Goal: Task Accomplishment & Management: Manage account settings

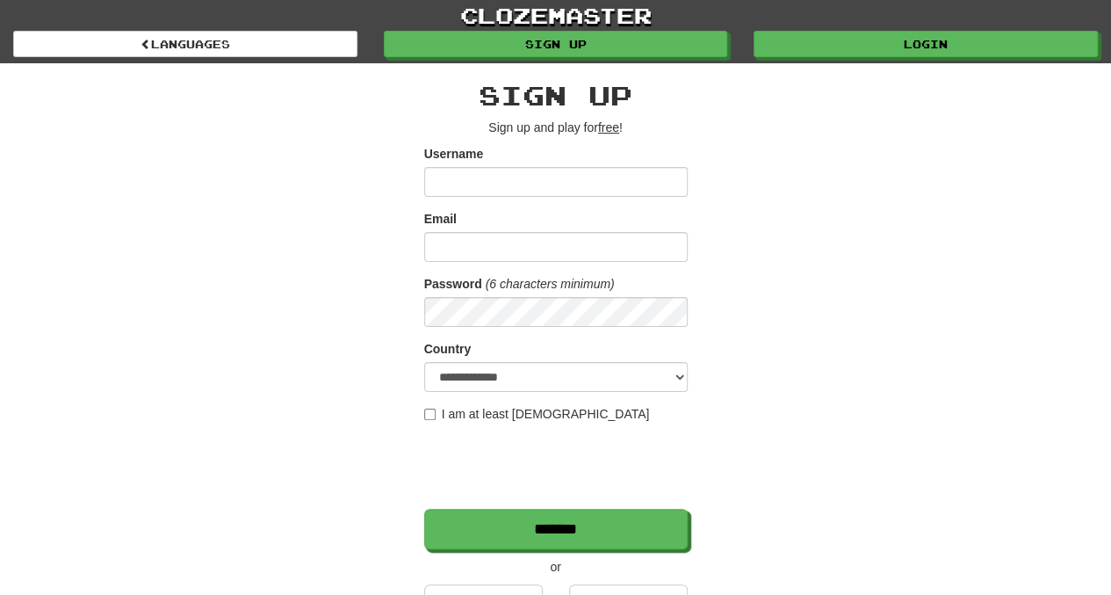
click at [602, 177] on input "Username" at bounding box center [556, 182] width 264 height 30
click at [292, 275] on div "**********" at bounding box center [556, 370] width 1028 height 614
click at [912, 25] on link "clozemaster" at bounding box center [555, 15] width 1111 height 31
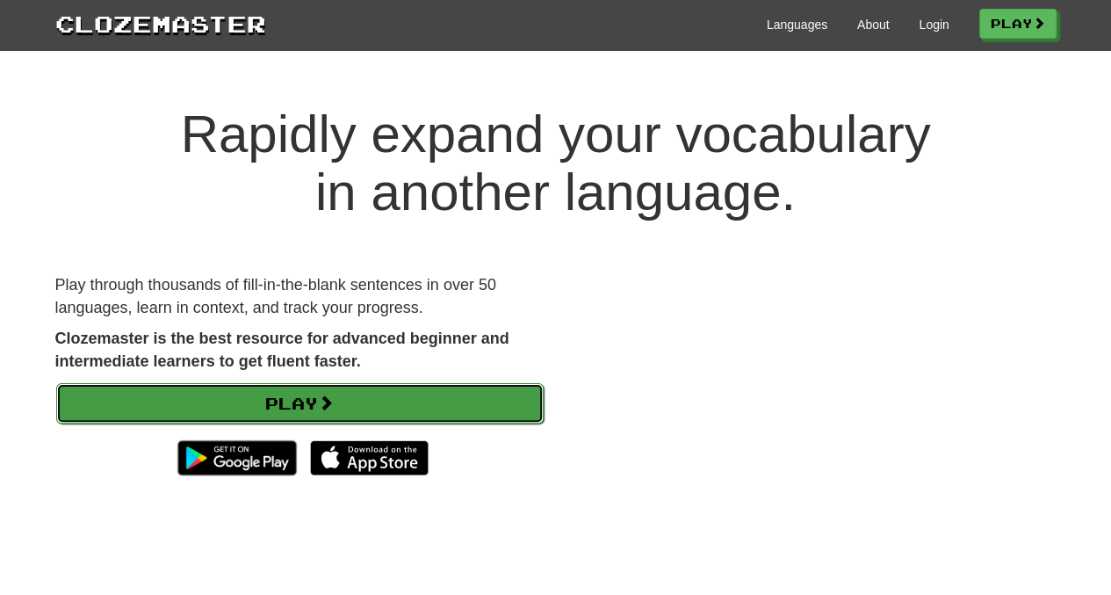
click at [449, 409] on link "Play" at bounding box center [299, 403] width 487 height 40
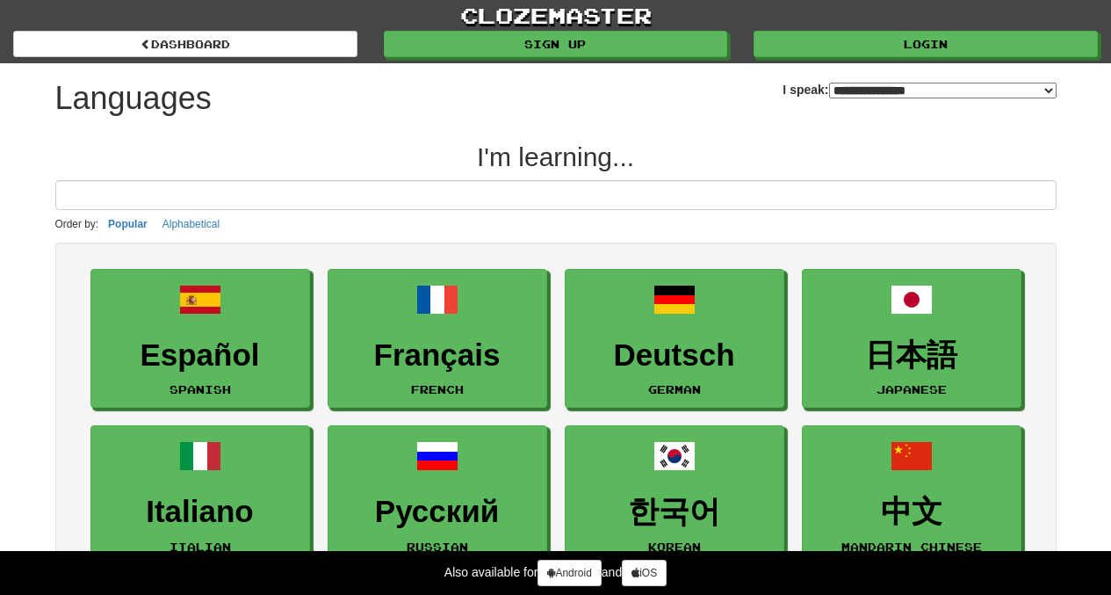
select select "*******"
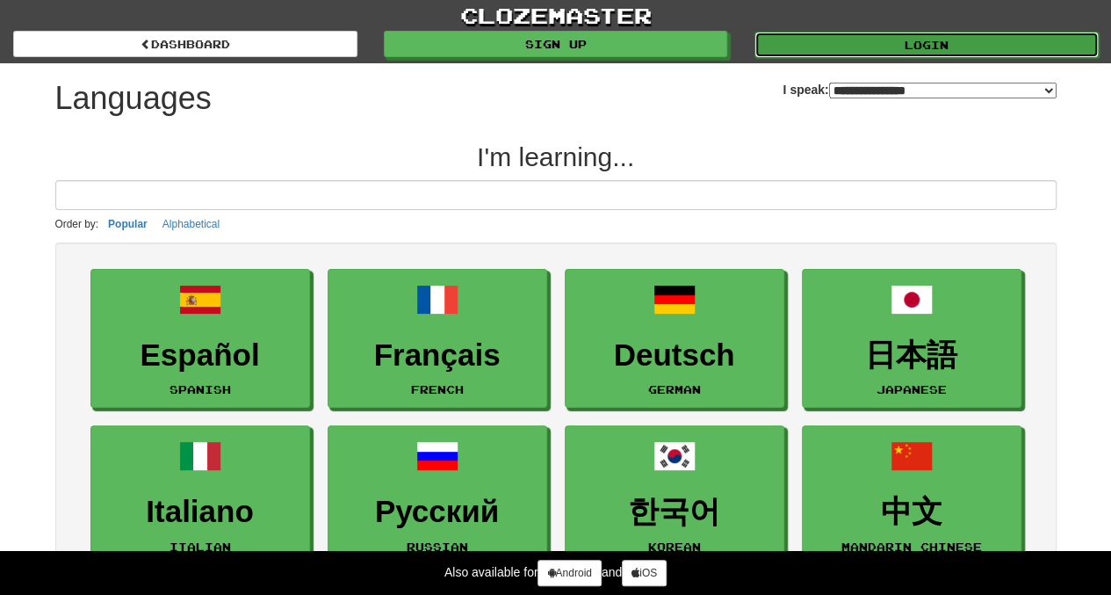
click at [863, 37] on link "Login" at bounding box center [927, 45] width 344 height 26
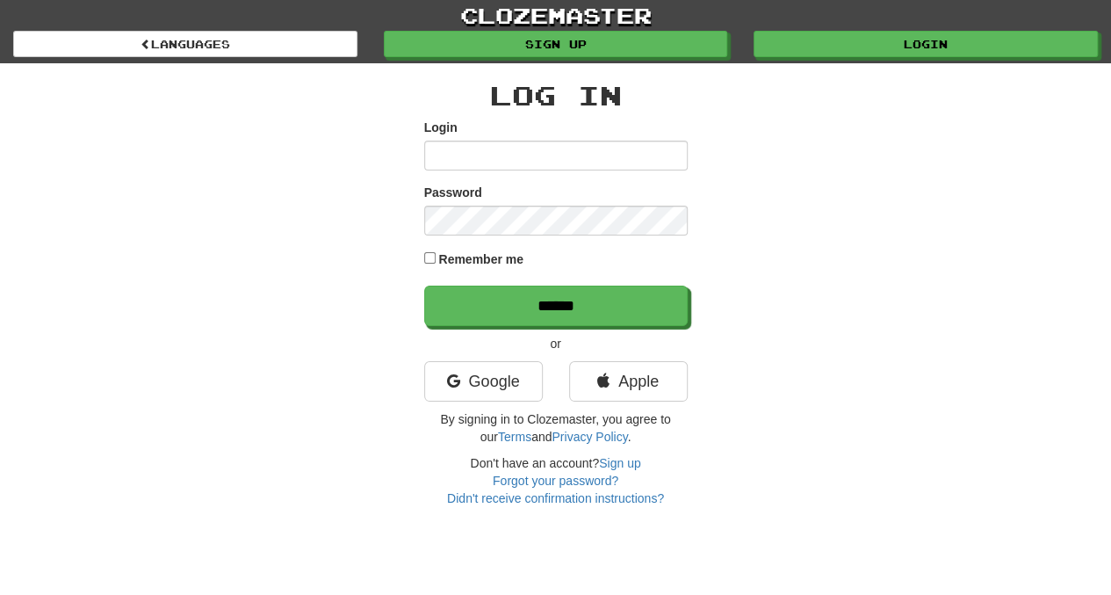
click at [535, 144] on input "Login" at bounding box center [556, 156] width 264 height 30
type input "**********"
click at [424, 285] on input "******" at bounding box center [556, 305] width 264 height 40
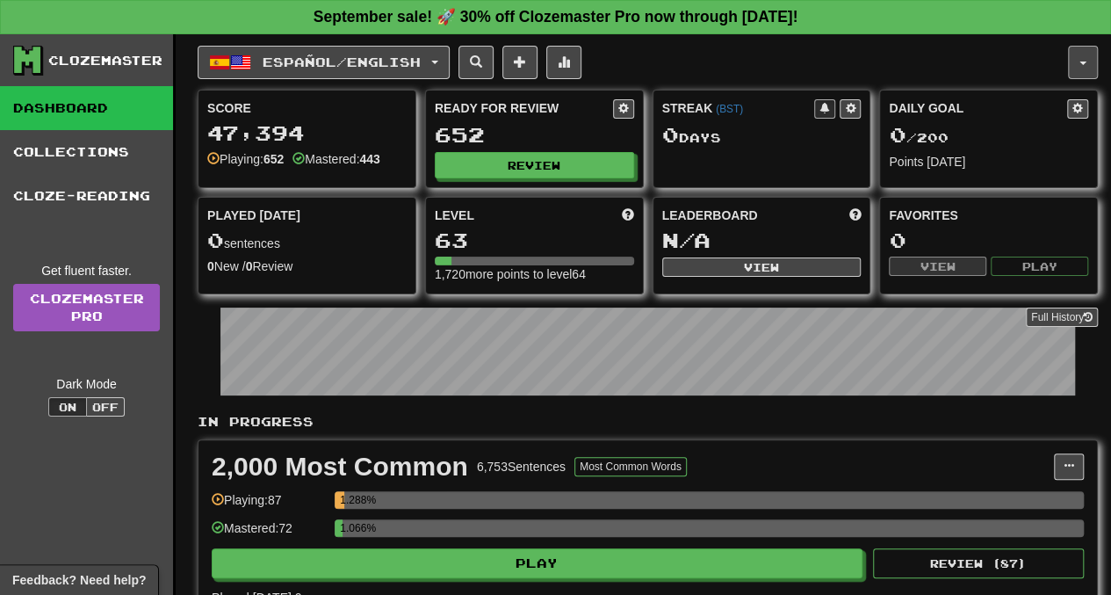
click at [1091, 60] on button "button" at bounding box center [1083, 62] width 30 height 33
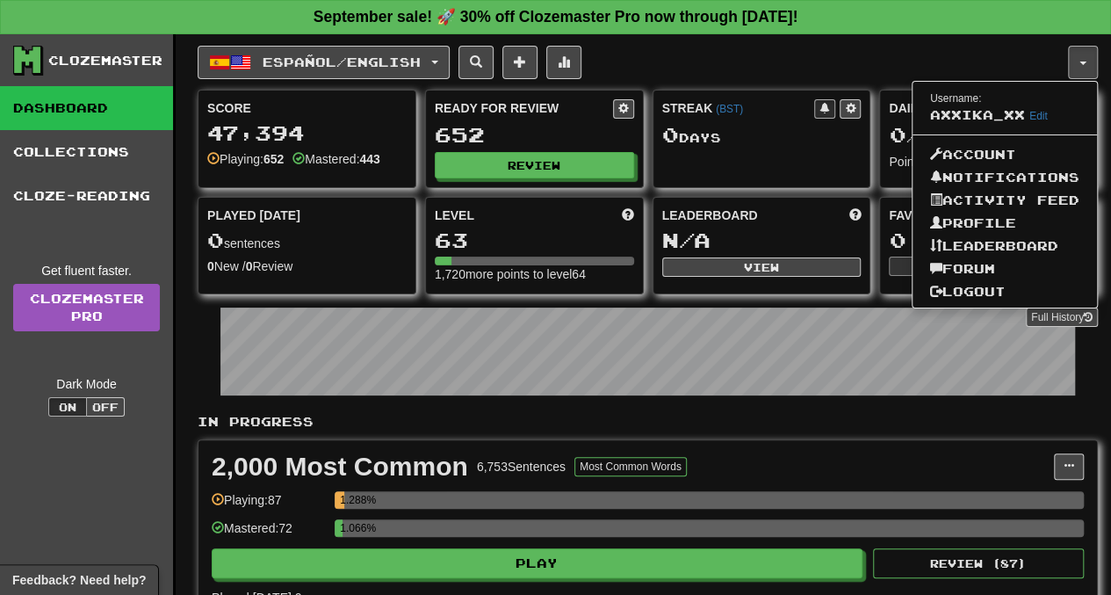
drag, startPoint x: 969, startPoint y: 164, endPoint x: 918, endPoint y: 127, distance: 62.9
click at [918, 127] on ul "Username: axxika_xx Edit Account Notifications Activity Feed Profile Leaderboar…" at bounding box center [1005, 194] width 186 height 227
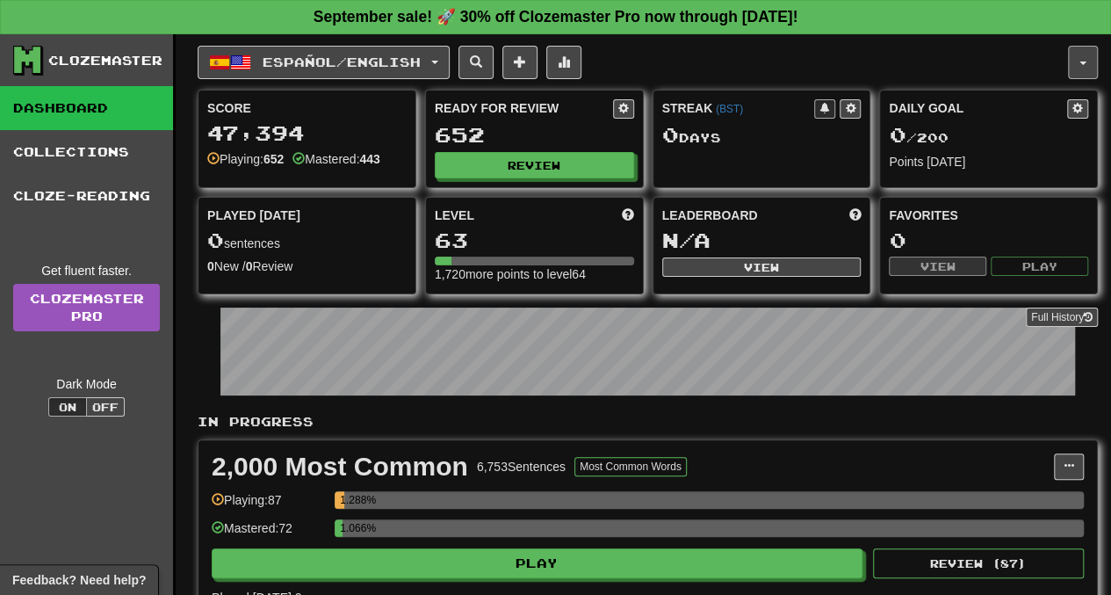
click at [1077, 53] on button "button" at bounding box center [1083, 62] width 30 height 33
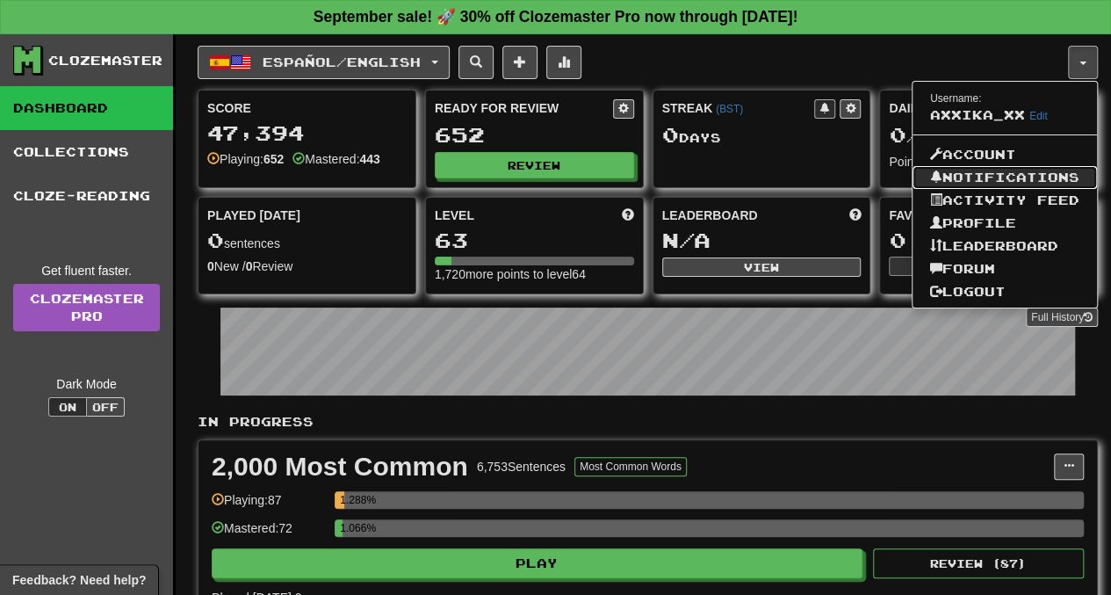
click at [963, 168] on link "Notifications" at bounding box center [1005, 177] width 184 height 23
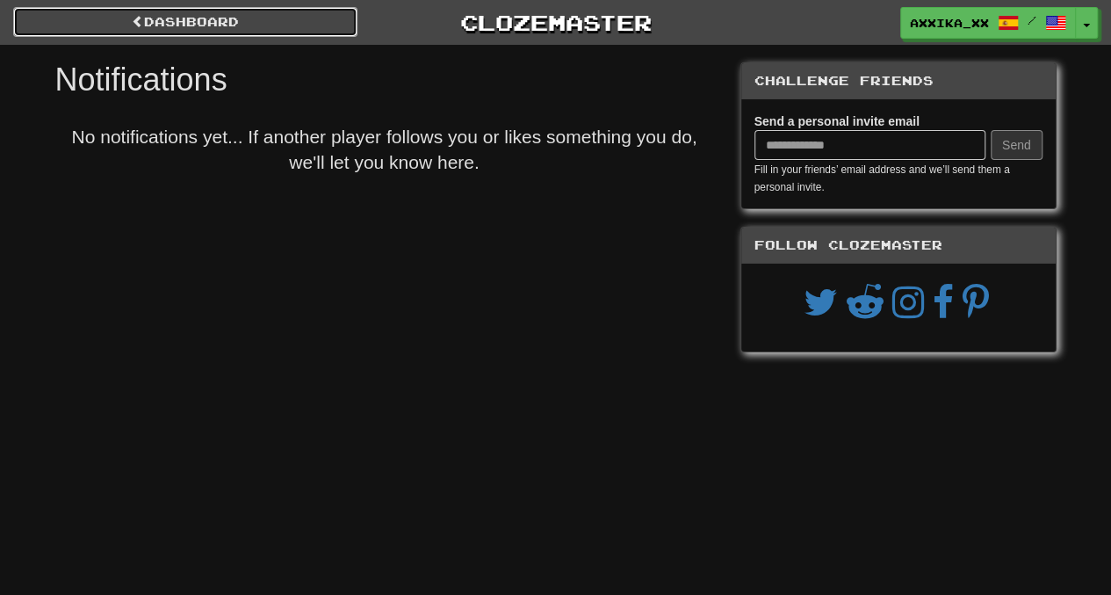
click at [309, 26] on link "Dashboard" at bounding box center [185, 22] width 344 height 30
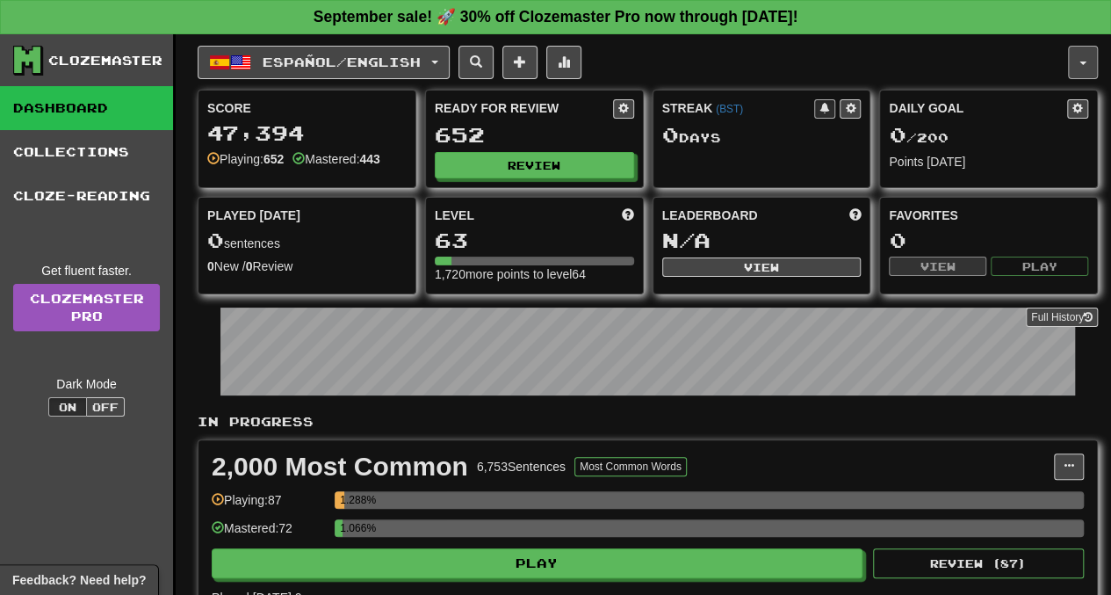
click at [1083, 55] on button "button" at bounding box center [1083, 62] width 30 height 33
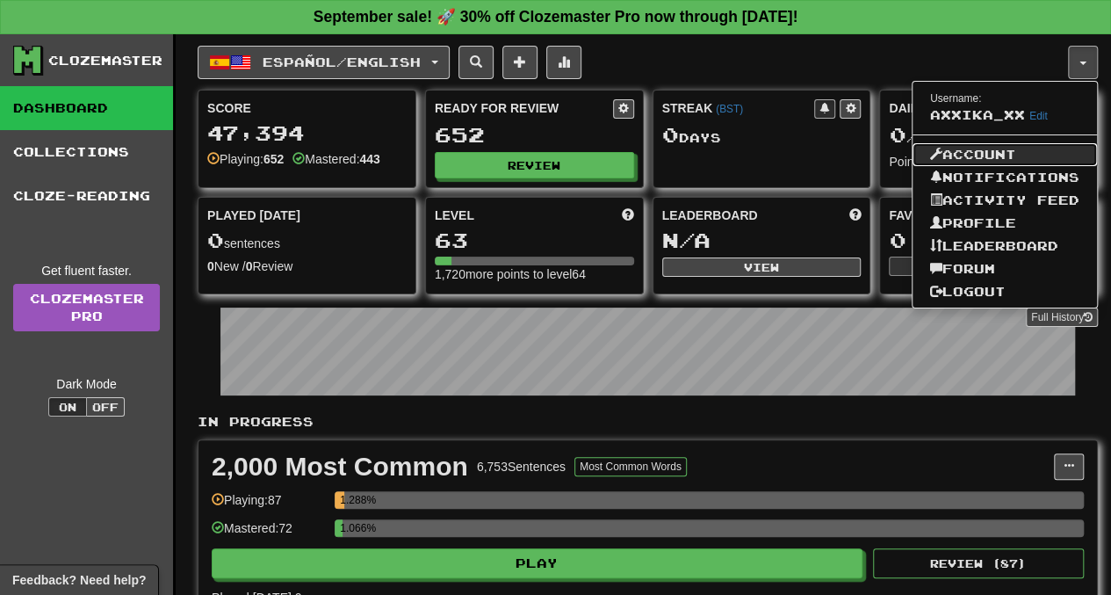
click at [1017, 148] on link "Account" at bounding box center [1005, 154] width 184 height 23
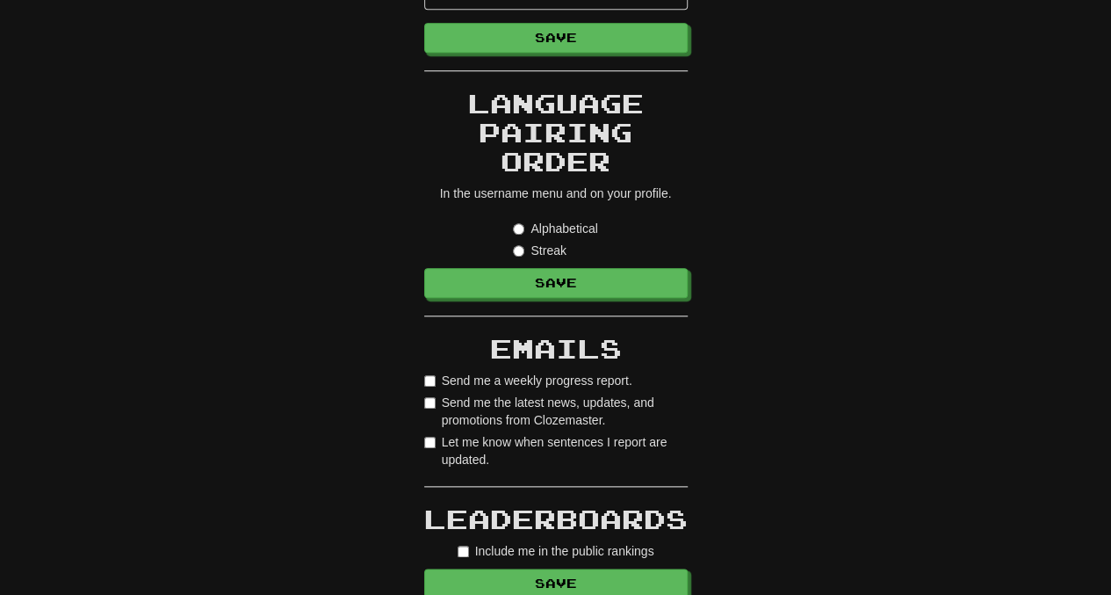
scroll to position [800, 0]
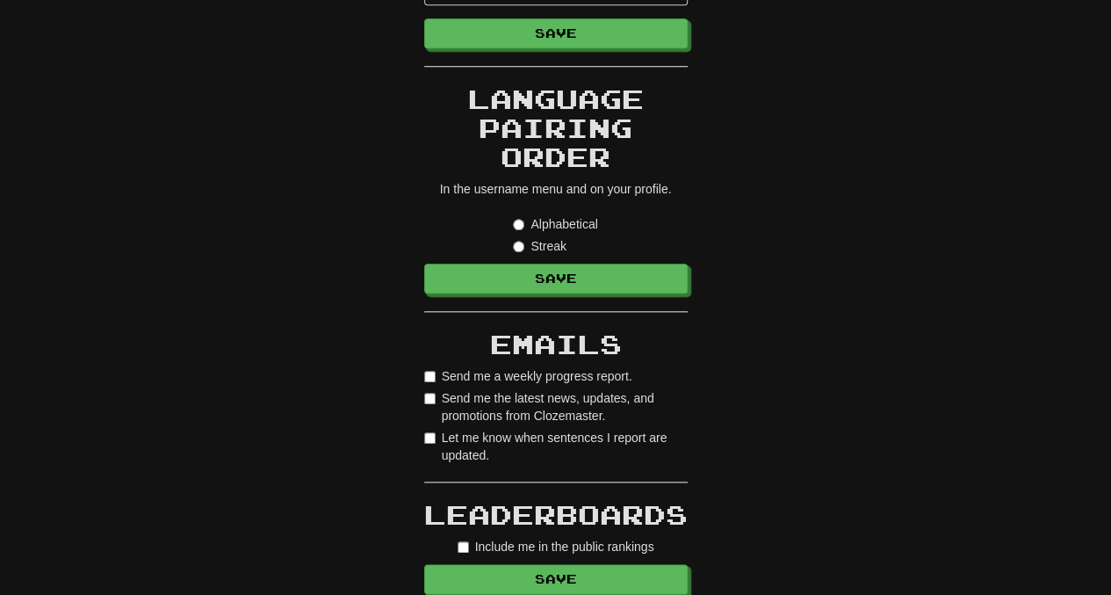
click at [429, 402] on label "Send me the latest news, updates, and promotions from Clozemaster." at bounding box center [556, 406] width 264 height 35
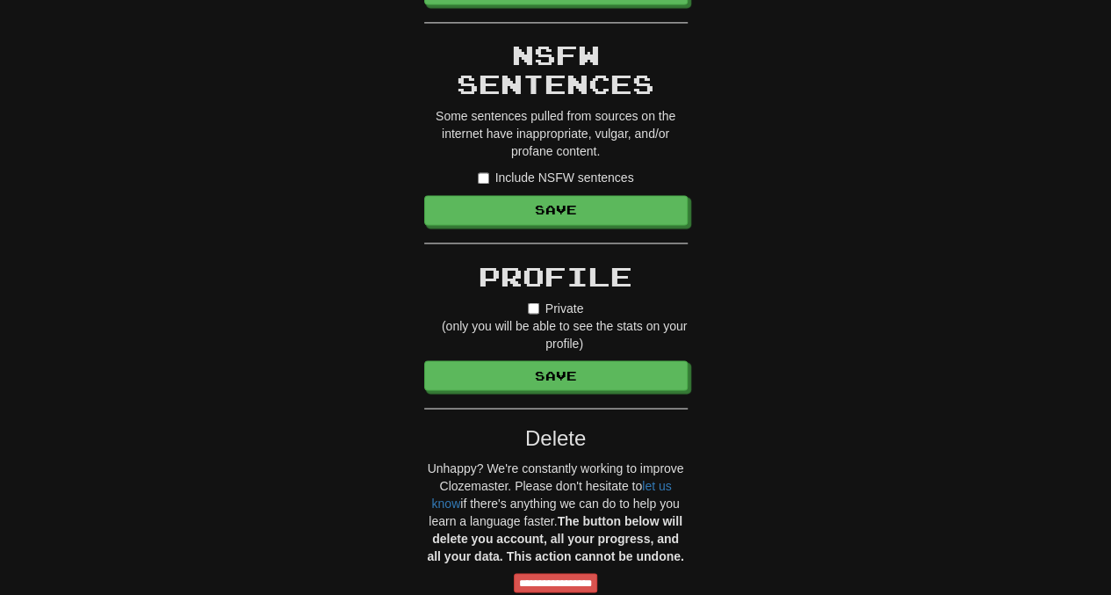
scroll to position [1390, 0]
click at [473, 169] on div "Include NSFW sentences" at bounding box center [556, 178] width 264 height 18
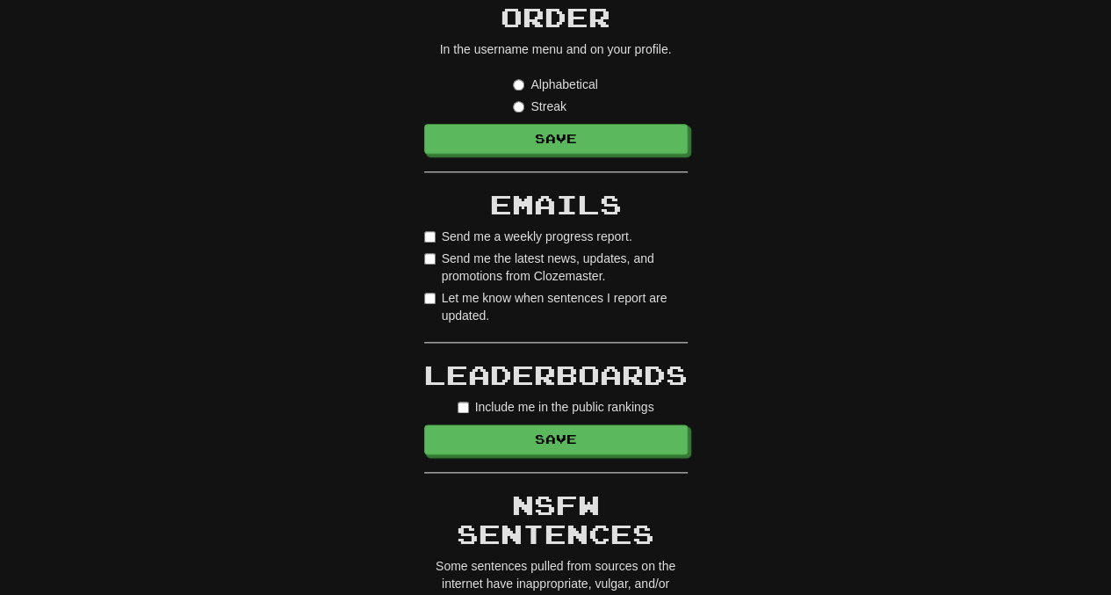
scroll to position [1045, 0]
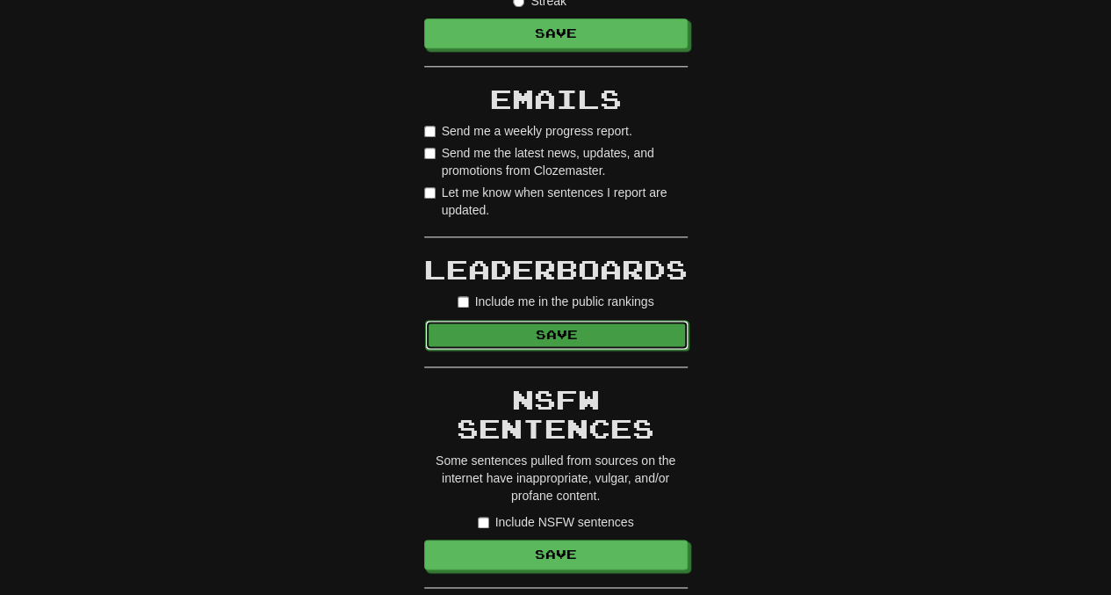
click at [529, 331] on button "Save" at bounding box center [557, 335] width 264 height 30
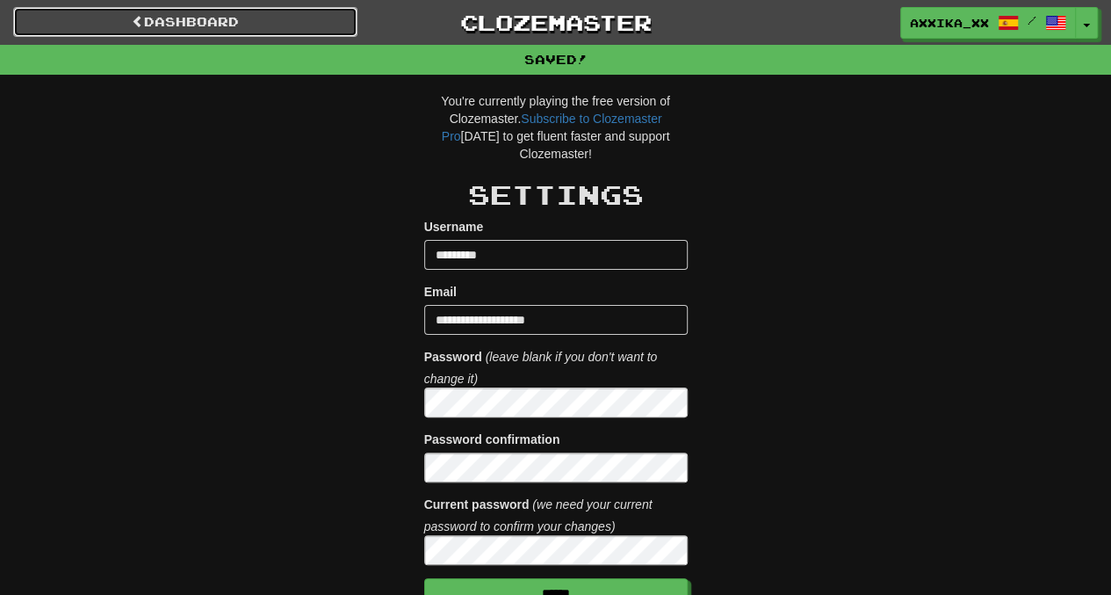
click at [335, 20] on link "Dashboard" at bounding box center [185, 22] width 344 height 30
